Goal: Transaction & Acquisition: Purchase product/service

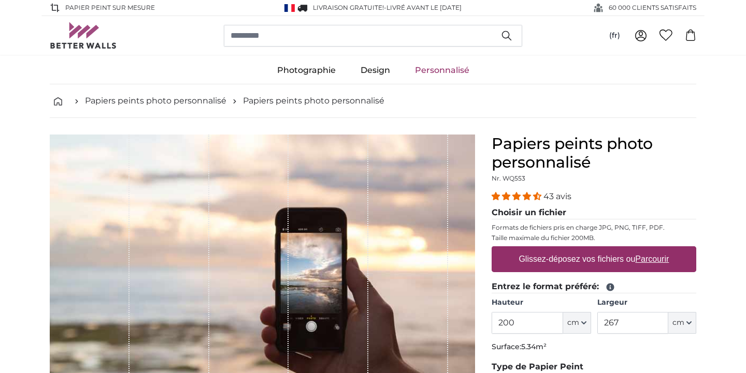
drag, startPoint x: 516, startPoint y: 325, endPoint x: 489, endPoint y: 325, distance: 26.9
click at [489, 325] on div "Papiers peints photo personnalisé Nr. WQ553 43 avis Choisir un fichier Formats …" at bounding box center [593, 367] width 221 height 464
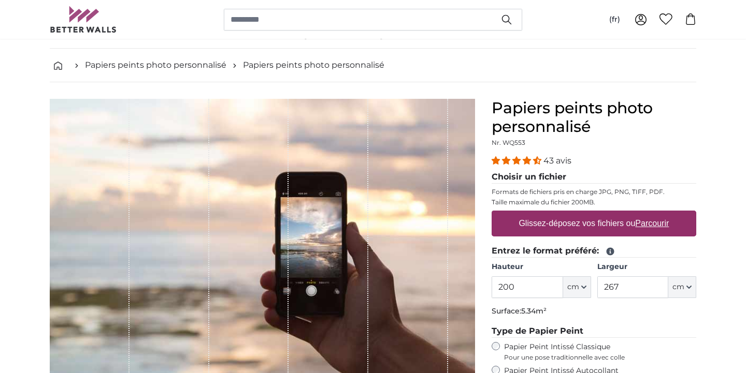
scroll to position [38, 0]
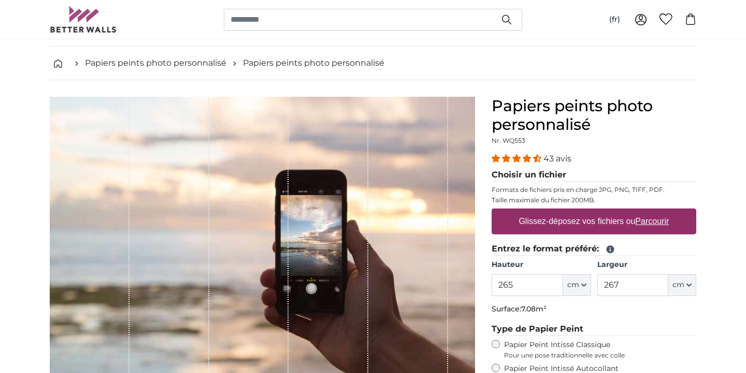
type input "265"
drag, startPoint x: 626, startPoint y: 285, endPoint x: 601, endPoint y: 285, distance: 24.9
click at [601, 285] on input "267" at bounding box center [632, 285] width 71 height 22
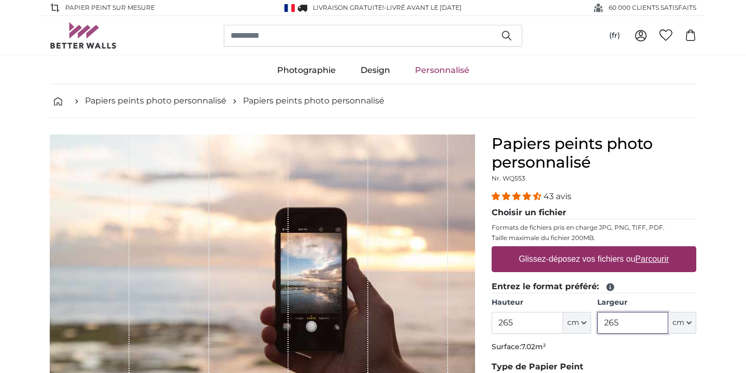
type input "265"
click at [594, 256] on label "Glissez-déposez vos fichiers ou Parcourir" at bounding box center [594, 259] width 158 height 21
click at [594, 250] on input "Glissez-déposez vos fichiers ou Parcourir" at bounding box center [593, 247] width 204 height 3
type input "**********"
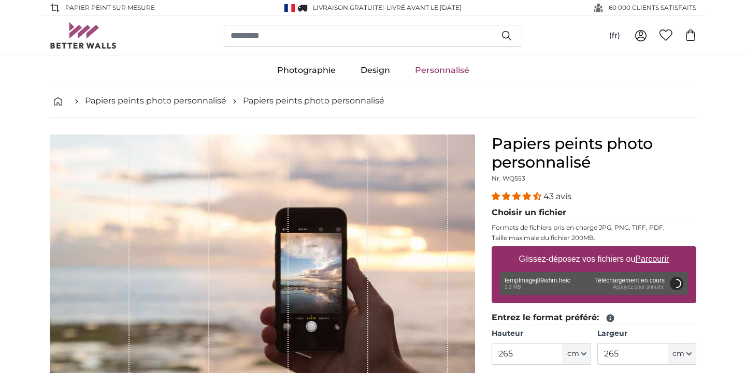
scroll to position [1, 0]
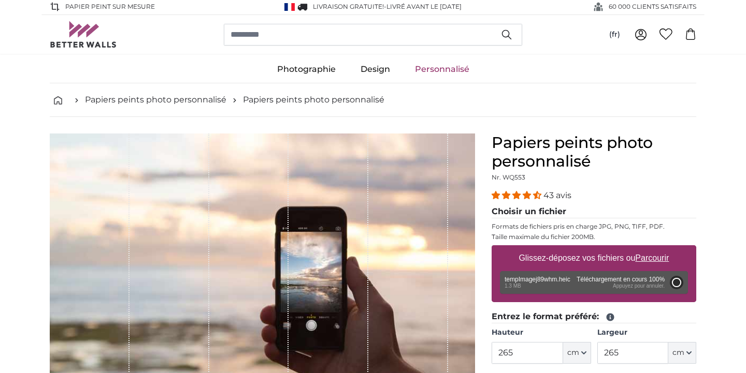
type input "200"
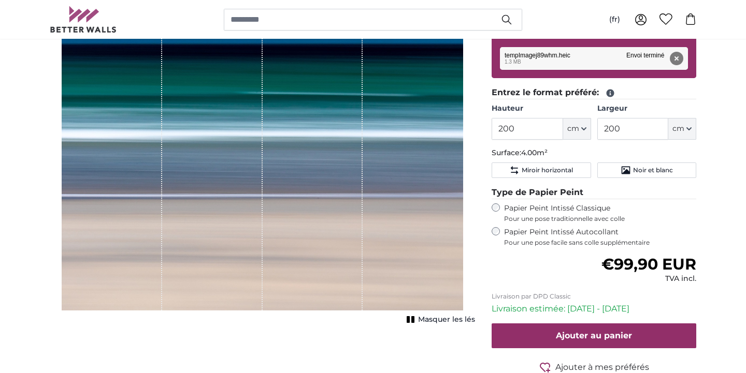
scroll to position [233, 0]
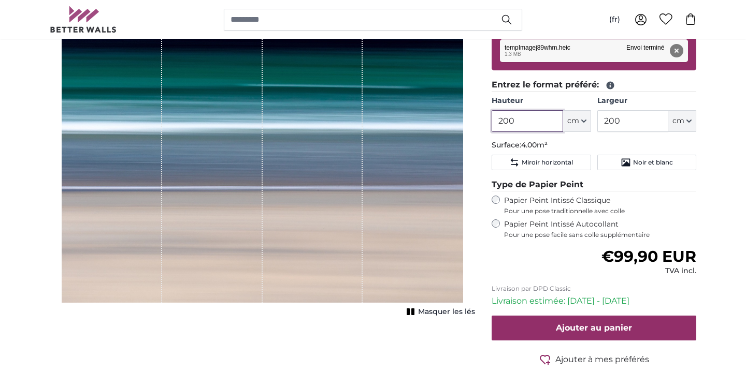
drag, startPoint x: 522, startPoint y: 121, endPoint x: 504, endPoint y: 121, distance: 17.6
click at [504, 121] on input "200" at bounding box center [526, 121] width 71 height 22
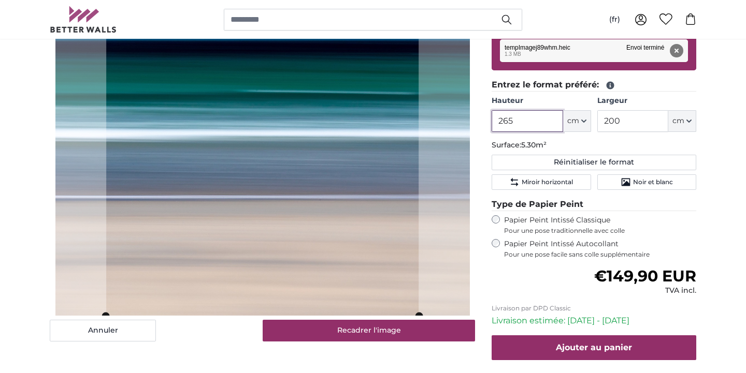
type input "265"
drag, startPoint x: 623, startPoint y: 118, endPoint x: 609, endPoint y: 119, distance: 14.5
click at [609, 119] on input "200" at bounding box center [632, 121] width 71 height 22
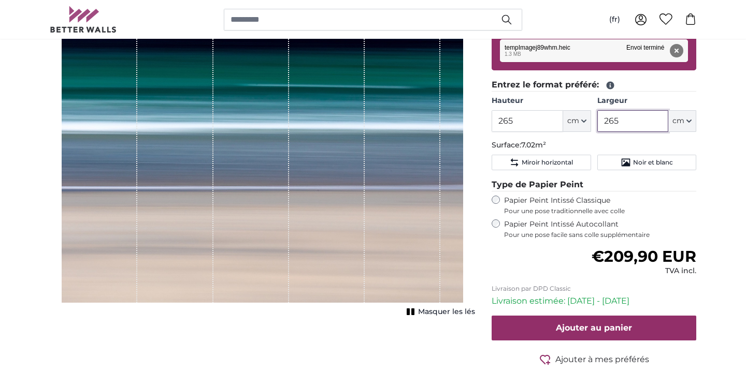
type input "265"
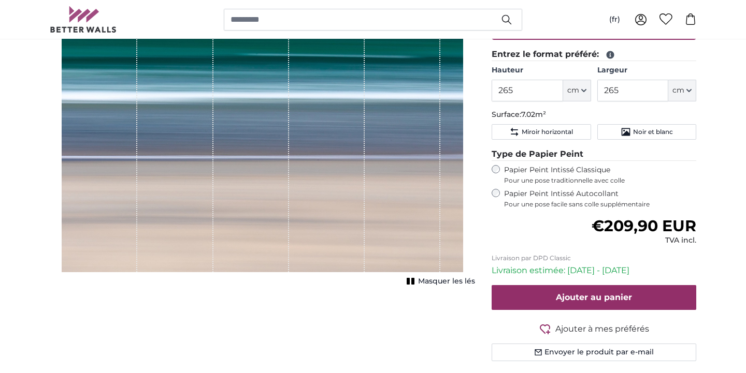
scroll to position [265, 0]
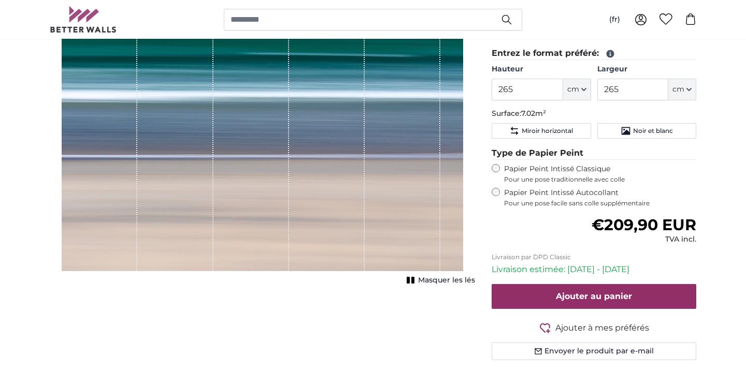
click at [430, 282] on span "Masquer les lés" at bounding box center [446, 280] width 57 height 10
click at [430, 282] on span "Afficher les lés" at bounding box center [447, 280] width 54 height 10
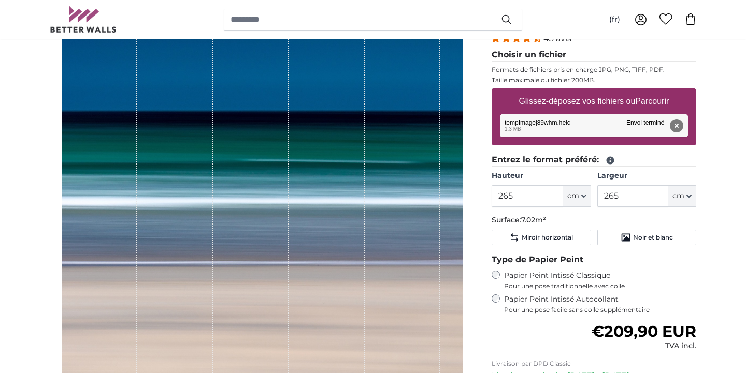
scroll to position [153, 0]
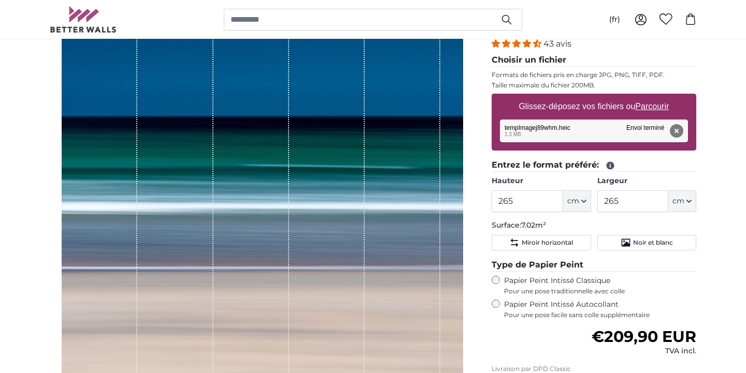
click at [483, 150] on div "Papiers peints photo personnalisé Nr. WQ553 43 avis Choisir un fichier Formats …" at bounding box center [593, 239] width 221 height 515
